Goal: Task Accomplishment & Management: Manage account settings

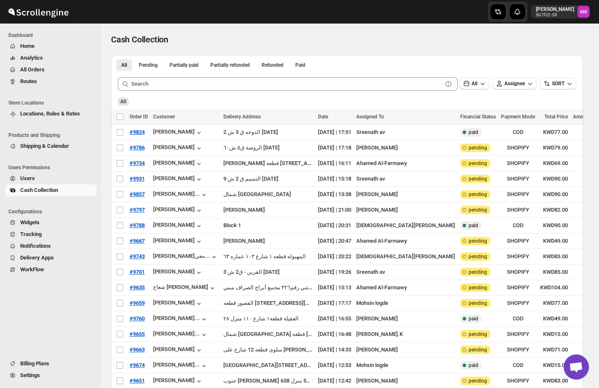
click at [28, 84] on span "Routes" at bounding box center [28, 81] width 17 height 6
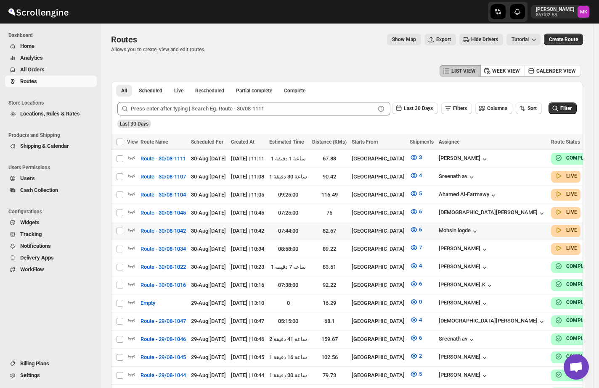
click at [158, 222] on td "Route - 30/08-1042" at bounding box center [163, 231] width 50 height 18
checkbox input "true"
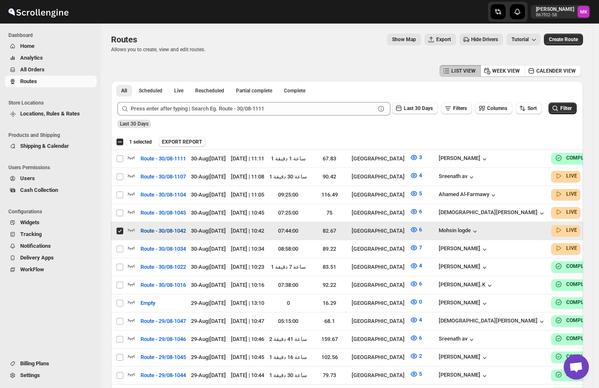
click at [170, 227] on span "Route - 30/08-1042" at bounding box center [162, 231] width 45 height 8
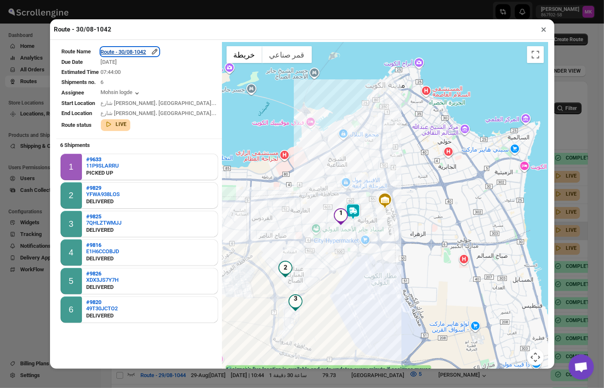
click at [143, 56] on div "Route - 30/08-1042" at bounding box center [130, 52] width 58 height 8
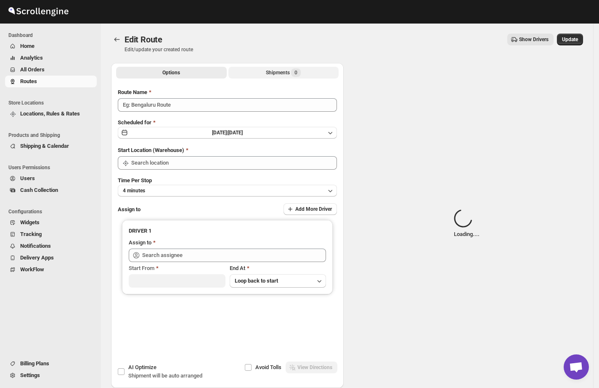
type input "Route - 30/08-1042"
click at [270, 75] on div "Shipments 0" at bounding box center [283, 73] width 35 height 8
type input "[GEOGRAPHIC_DATA]"
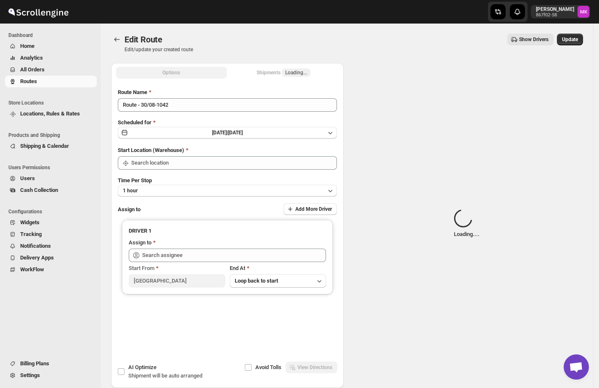
type input "[GEOGRAPHIC_DATA]"
click at [268, 75] on div "Shipments Loading..." at bounding box center [283, 73] width 54 height 8
type input "Mohsin logde (logdemohsin@gmail.com)"
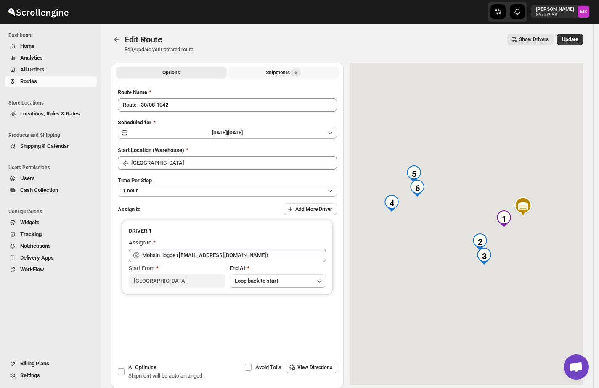
click at [268, 75] on div "Shipments 6" at bounding box center [283, 73] width 35 height 8
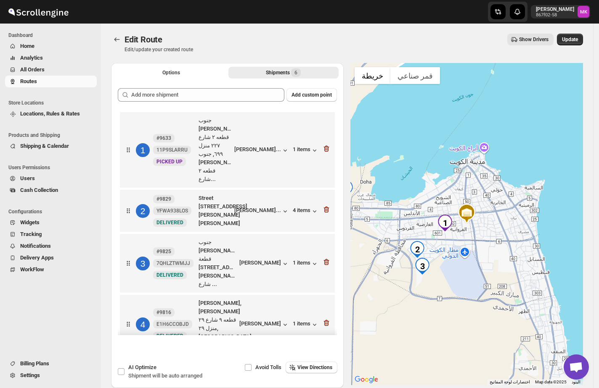
drag, startPoint x: 321, startPoint y: 138, endPoint x: 337, endPoint y: 135, distance: 15.8
click at [322, 145] on icon "button" at bounding box center [326, 149] width 8 height 8
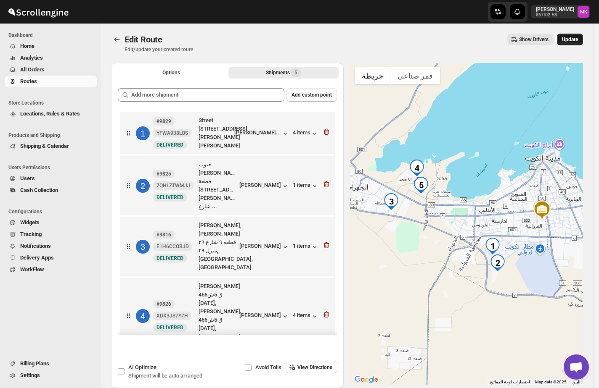
click at [569, 41] on span "Update" at bounding box center [570, 39] width 16 height 7
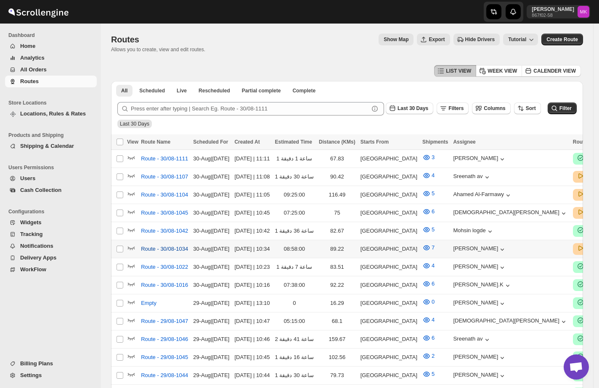
click at [152, 246] on span "Route - 30/08-1034" at bounding box center [164, 249] width 47 height 8
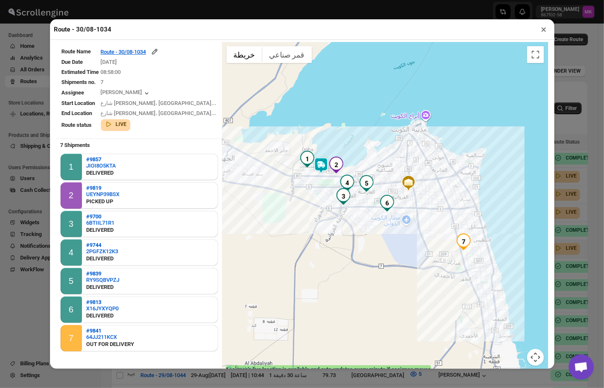
click at [546, 35] on button "×" at bounding box center [544, 30] width 12 height 12
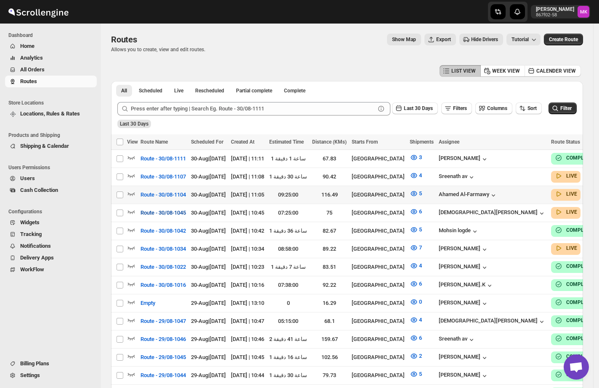
click at [169, 210] on span "Route - 30/08-1045" at bounding box center [162, 213] width 45 height 8
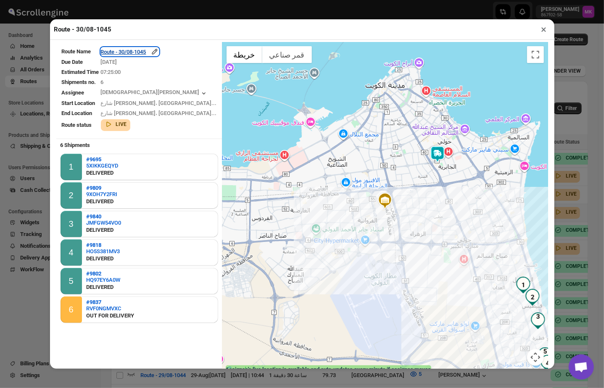
click at [140, 55] on div "Route - 30/08-1045" at bounding box center [130, 52] width 58 height 8
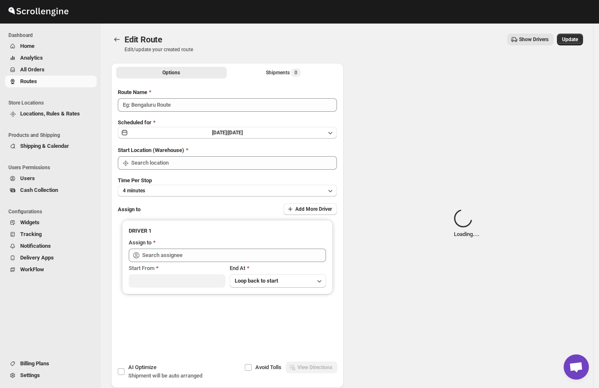
type input "Route - 30/08-1045"
click at [287, 74] on span "Loading..." at bounding box center [296, 72] width 22 height 7
type input "[GEOGRAPHIC_DATA]"
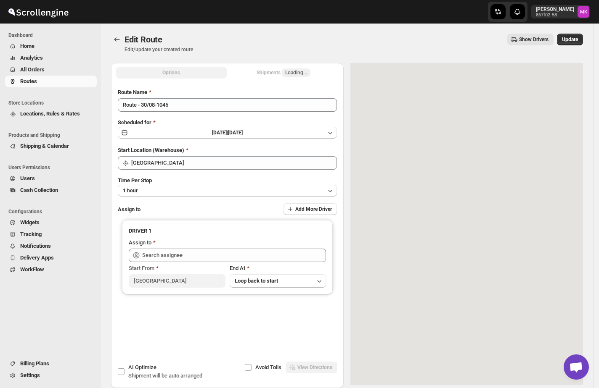
type input "Mohammed faizan (fs3453480@gmail.com)"
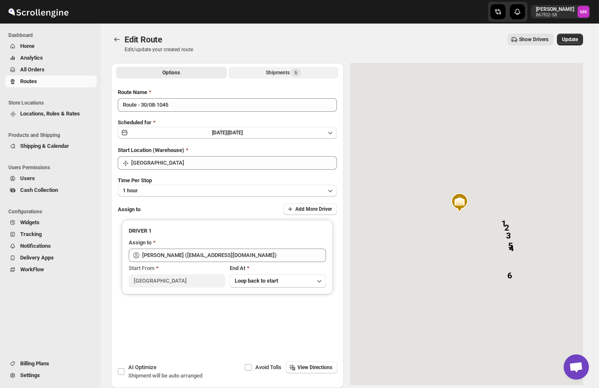
click at [287, 74] on div "Shipments 6" at bounding box center [283, 73] width 35 height 8
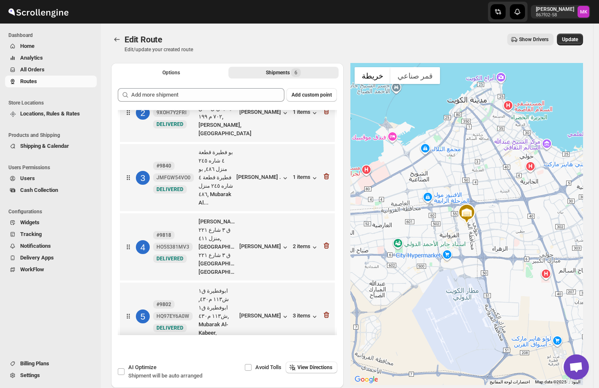
scroll to position [103, 0]
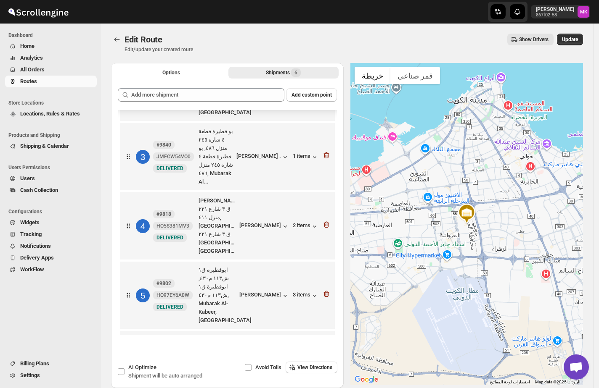
click at [322, 364] on div at bounding box center [326, 369] width 8 height 11
click at [323, 364] on icon "button" at bounding box center [326, 368] width 8 height 8
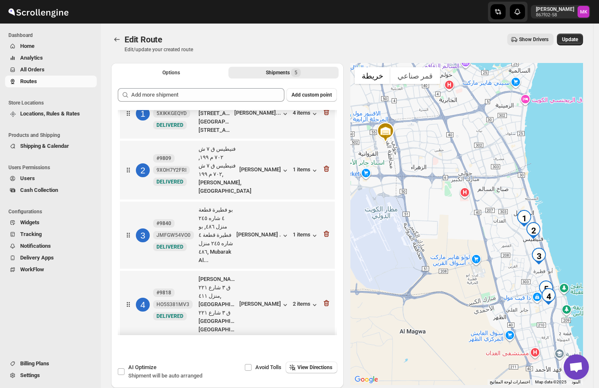
scroll to position [0, 0]
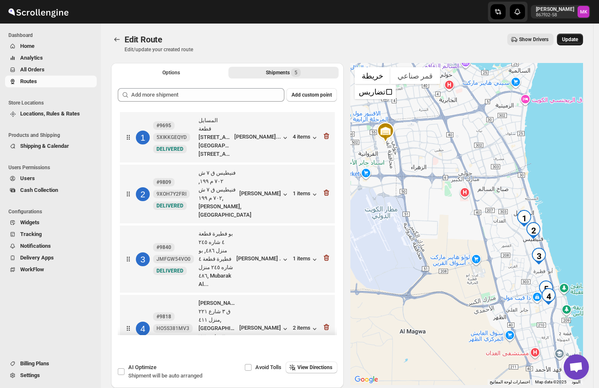
click at [581, 36] on button "Update" at bounding box center [570, 40] width 26 height 12
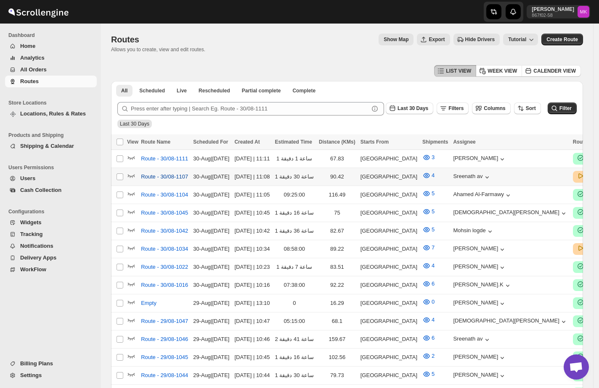
click at [157, 171] on button "Route - 30/08-1107" at bounding box center [164, 176] width 57 height 13
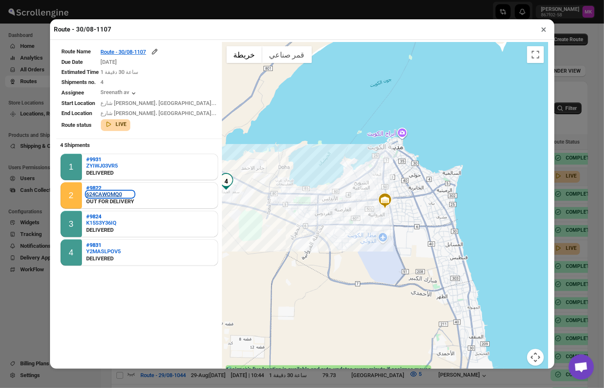
click at [90, 191] on div "624CAWOMQ0" at bounding box center [110, 194] width 48 height 6
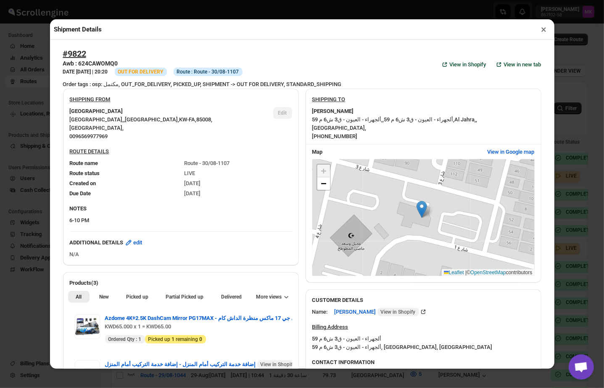
scroll to position [407, 0]
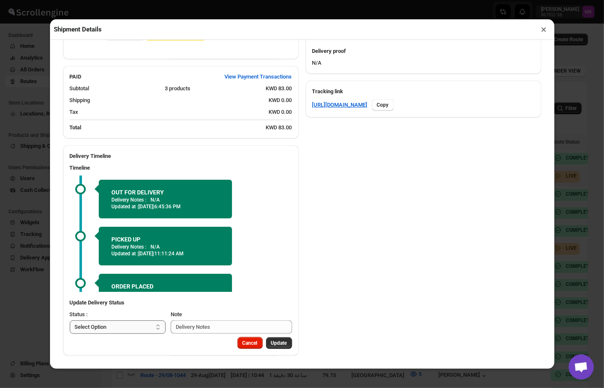
click at [132, 325] on select "Select Option PICKED UP DELIVERED CANCELLED" at bounding box center [118, 327] width 96 height 13
select select "DELIVERED"
click at [70, 321] on select "Select Option PICKED UP DELIVERED CANCELLED" at bounding box center [118, 327] width 96 height 13
click at [264, 342] on span "Pick Products" at bounding box center [272, 343] width 32 height 7
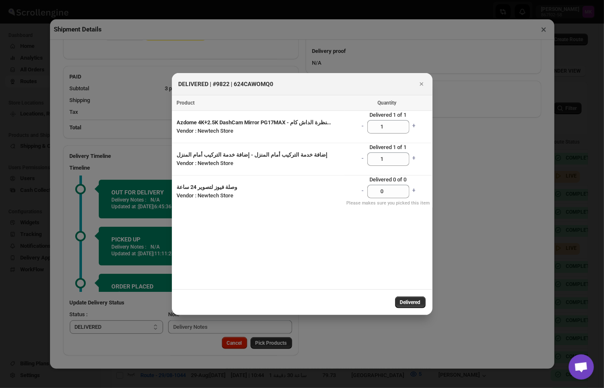
click at [409, 295] on div "Delivered" at bounding box center [302, 303] width 261 height 26
click at [407, 297] on button "Delivered" at bounding box center [410, 303] width 31 height 12
select select
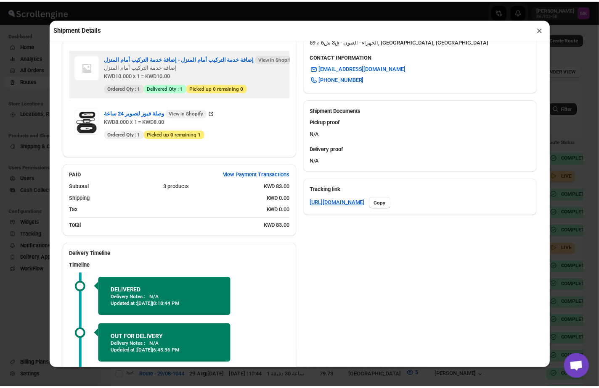
scroll to position [0, 0]
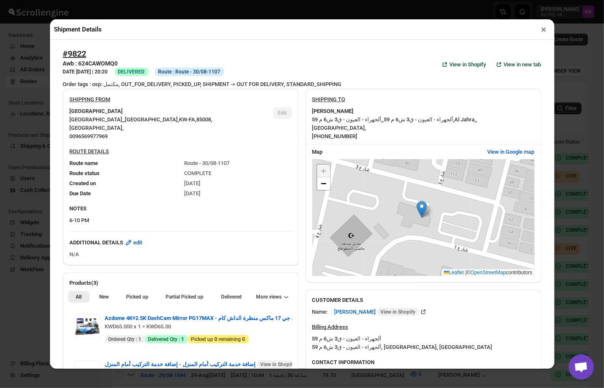
click at [541, 31] on button "×" at bounding box center [544, 30] width 12 height 12
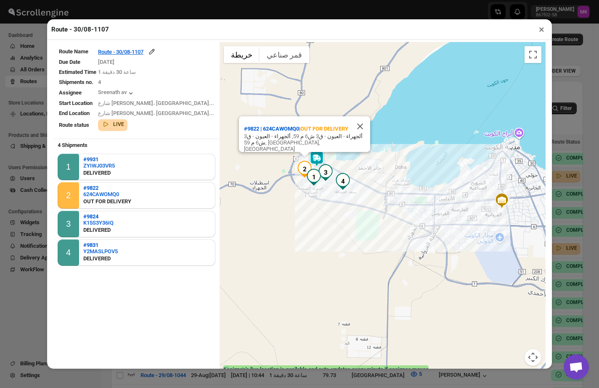
click at [538, 34] on button "×" at bounding box center [541, 30] width 12 height 12
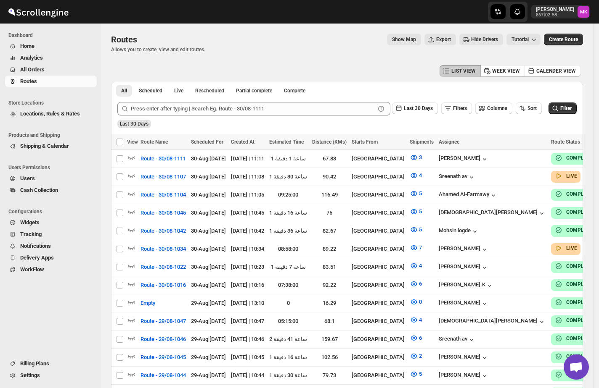
click at [375, 53] on div "Routes. This page is ready Routes Allows you to create, view and edit routes. S…" at bounding box center [347, 44] width 472 height 40
